Goal: Check status

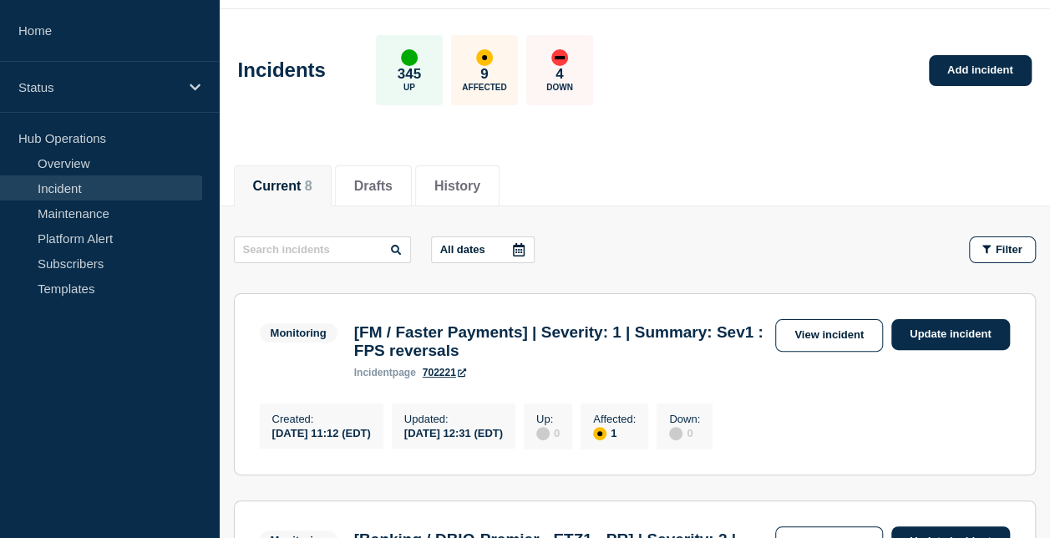
scroll to position [55, 0]
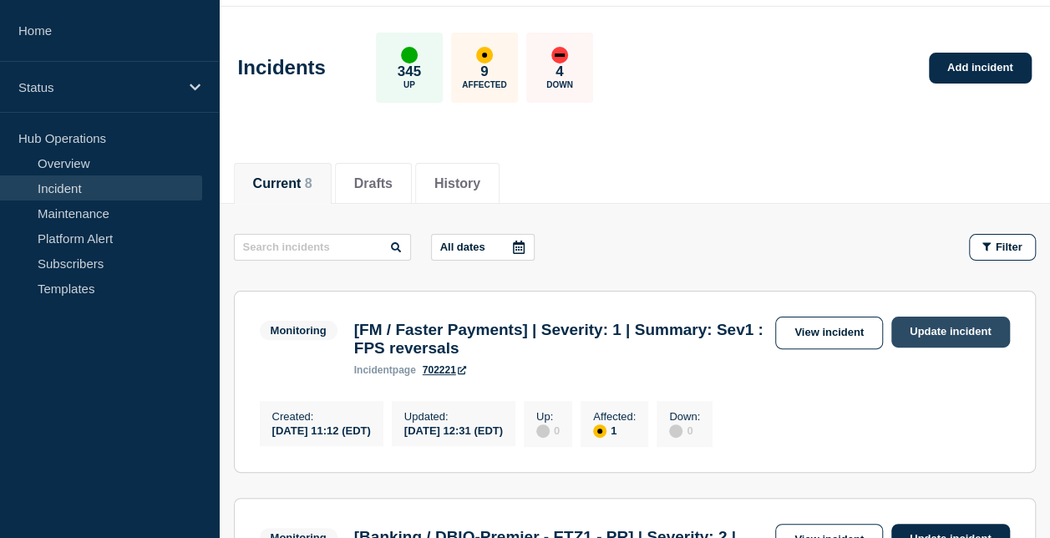
click at [909, 330] on link "Update incident" at bounding box center [950, 331] width 119 height 31
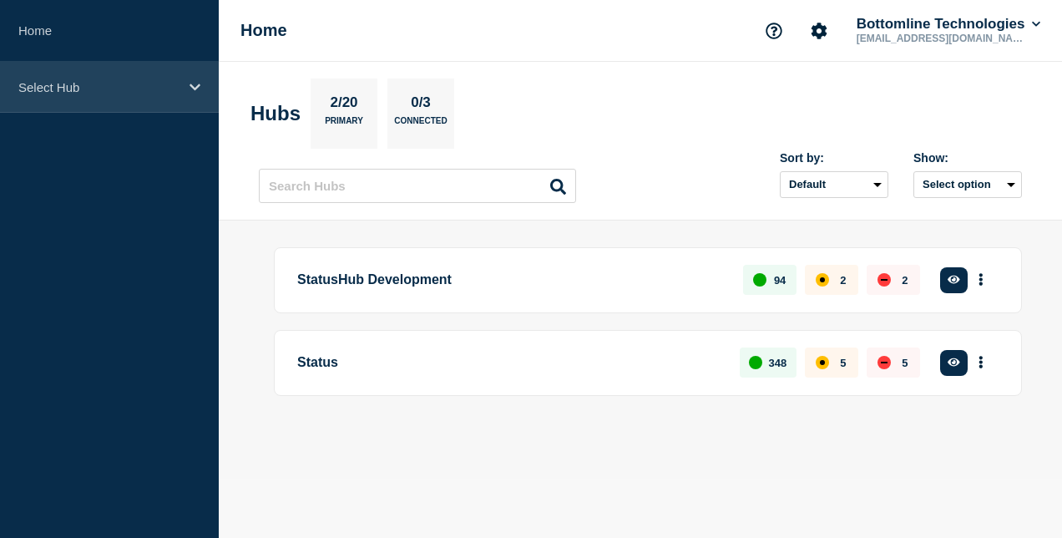
click at [173, 95] on div "Select Hub" at bounding box center [109, 87] width 219 height 51
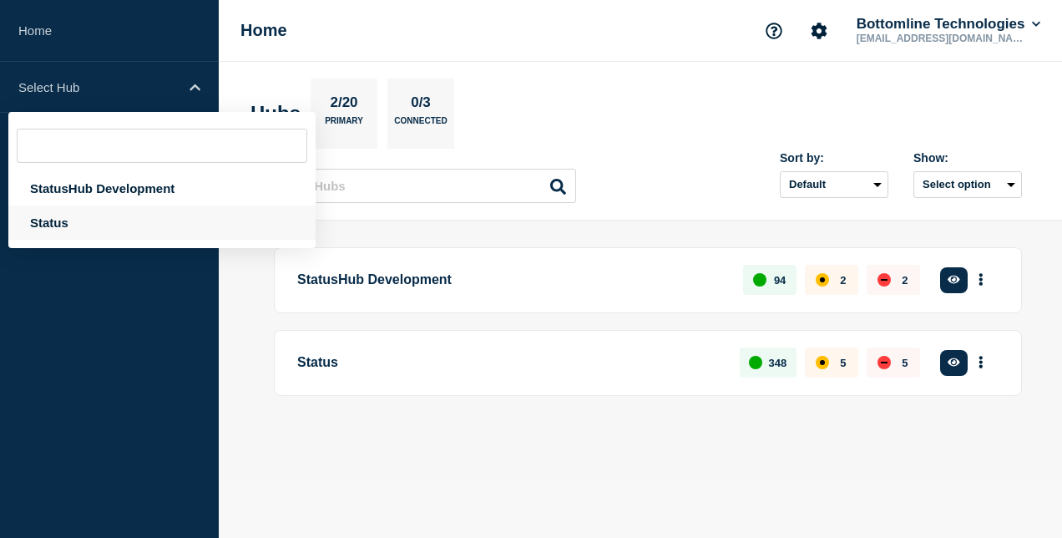
click at [154, 219] on div "Status" at bounding box center [161, 222] width 307 height 34
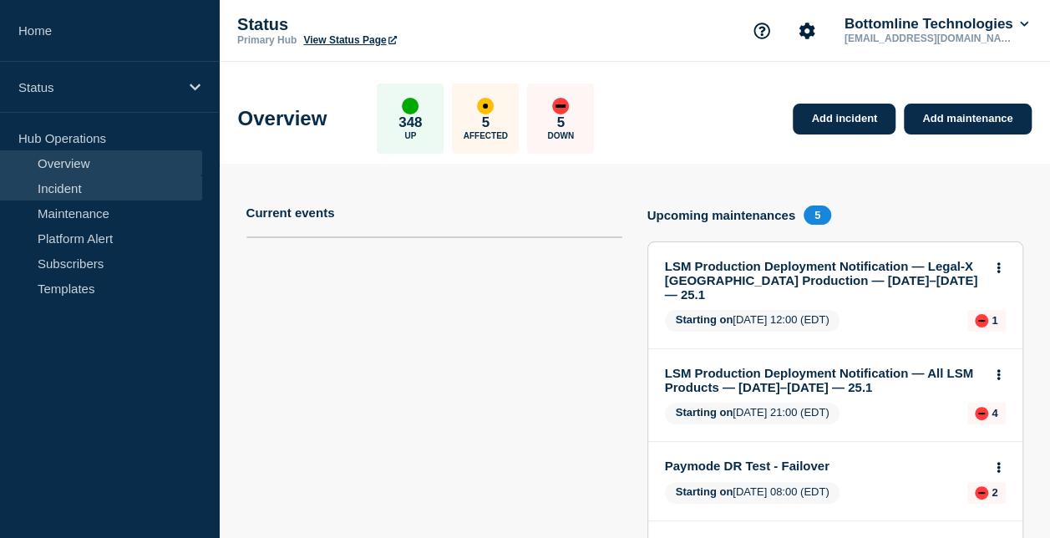
click at [126, 187] on link "Incident" at bounding box center [101, 187] width 202 height 25
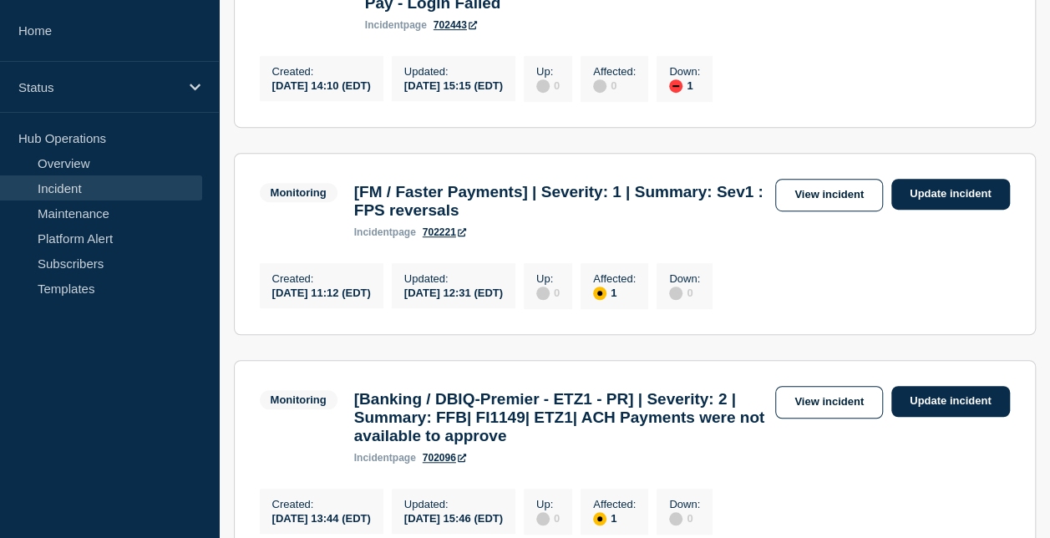
scroll to position [423, 0]
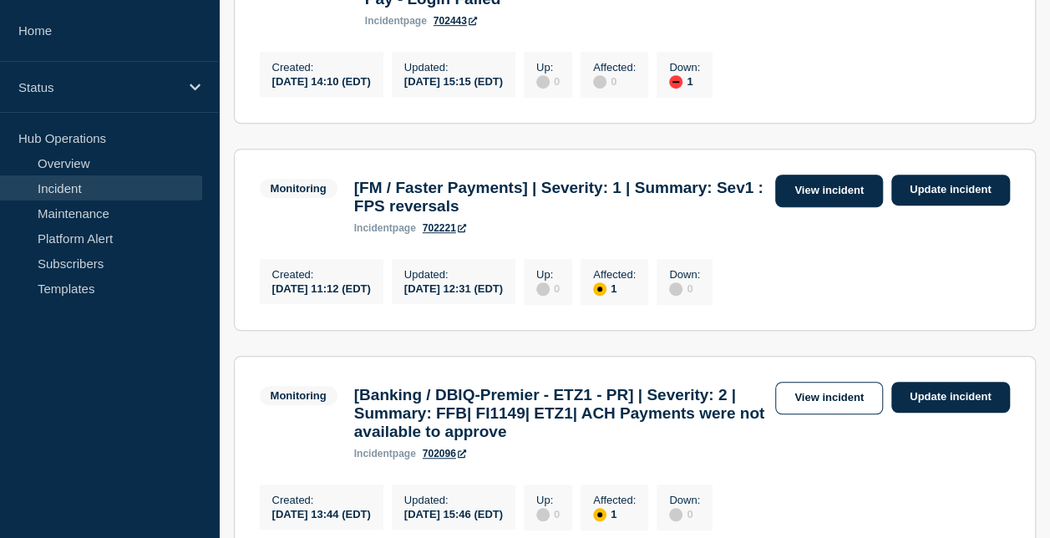
click at [829, 189] on link "View incident" at bounding box center [829, 191] width 108 height 33
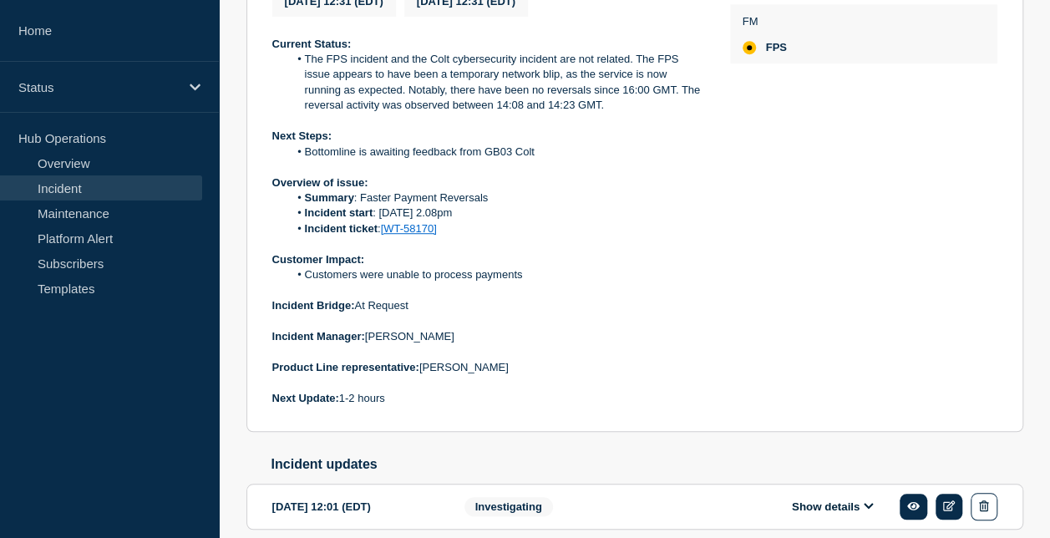
scroll to position [656, 0]
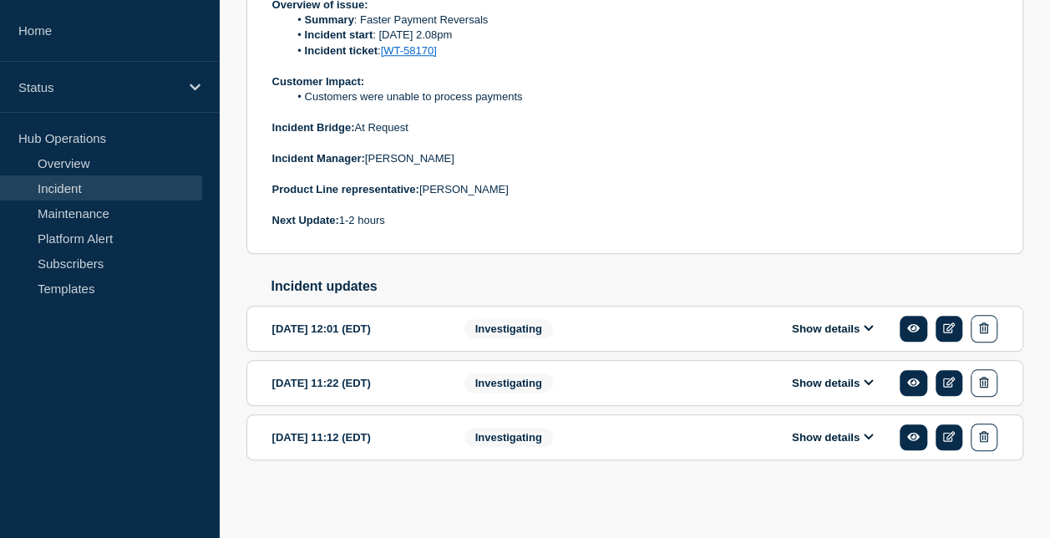
click at [826, 332] on button "Show details" at bounding box center [833, 328] width 92 height 14
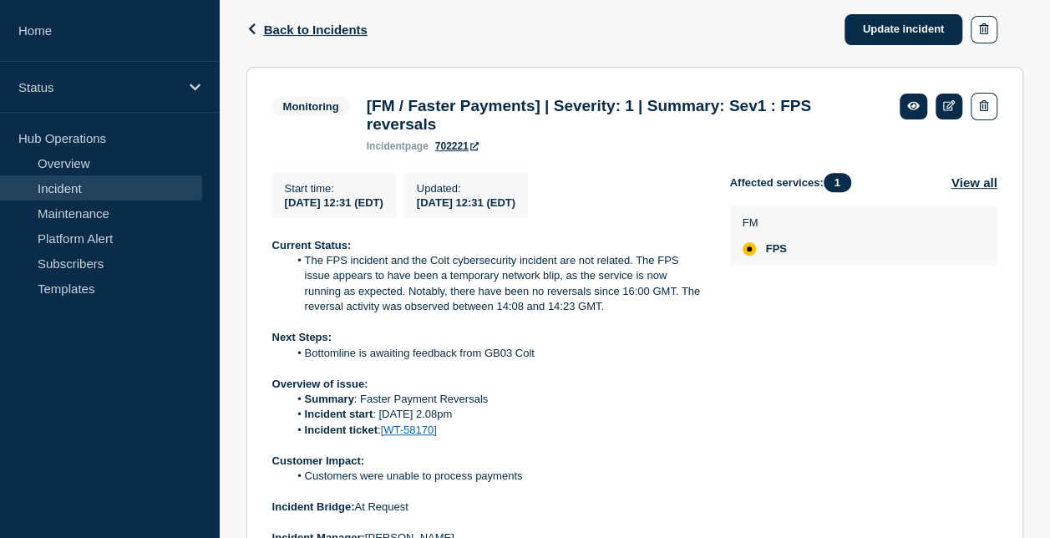
scroll to position [0, 0]
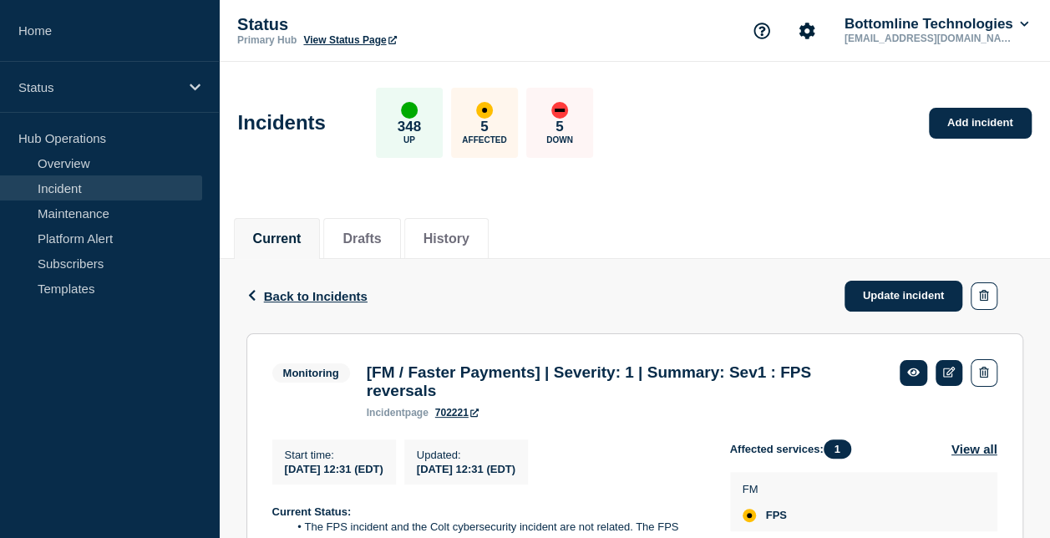
click at [68, 186] on link "Incident" at bounding box center [101, 187] width 202 height 25
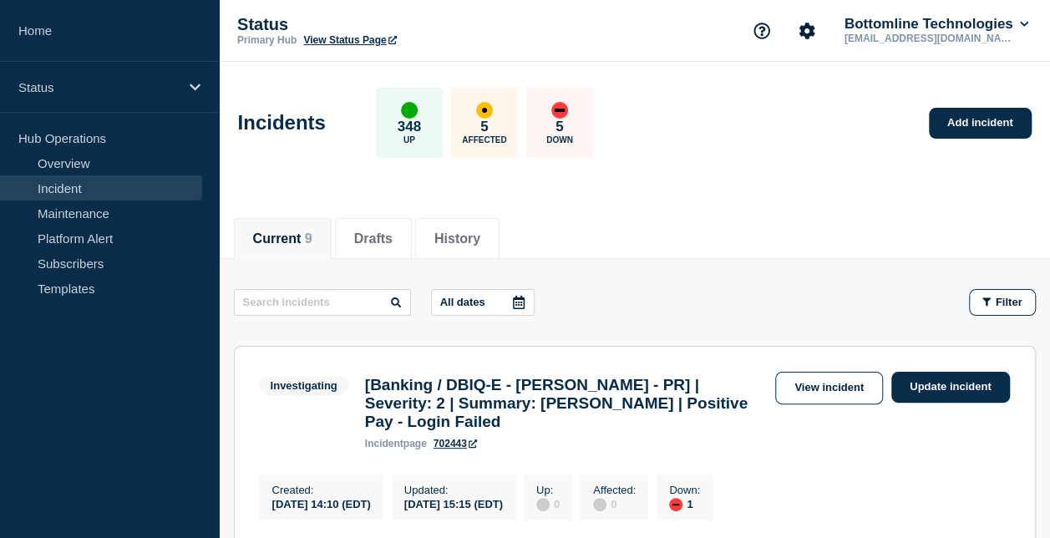
click at [696, 163] on div "Incidents 348 Up 5 Affected 5 Down Add incident" at bounding box center [634, 117] width 831 height 102
click at [71, 209] on link "Maintenance" at bounding box center [101, 212] width 202 height 25
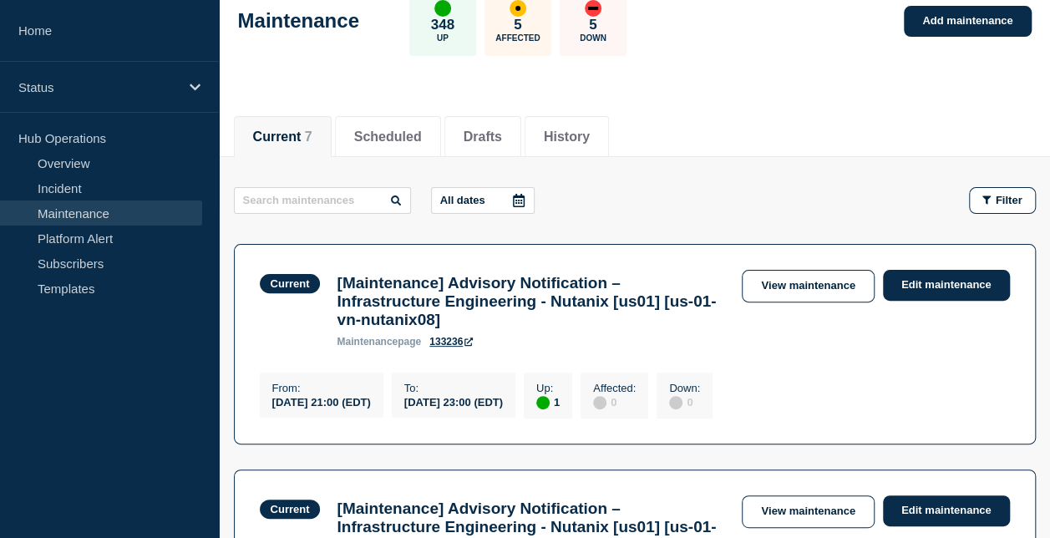
scroll to position [112, 0]
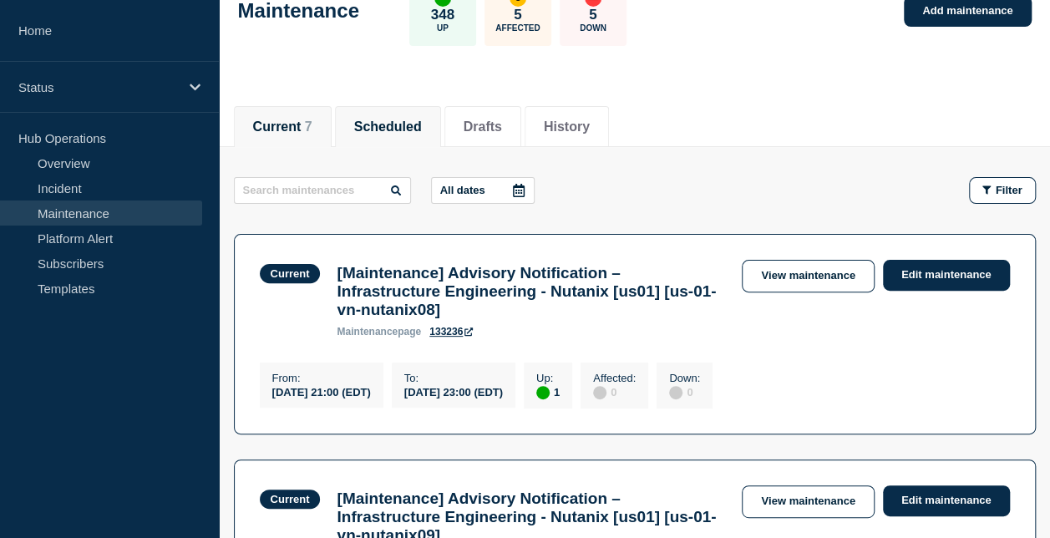
click at [422, 119] on button "Scheduled" at bounding box center [388, 126] width 68 height 15
